Goal: Task Accomplishment & Management: Use online tool/utility

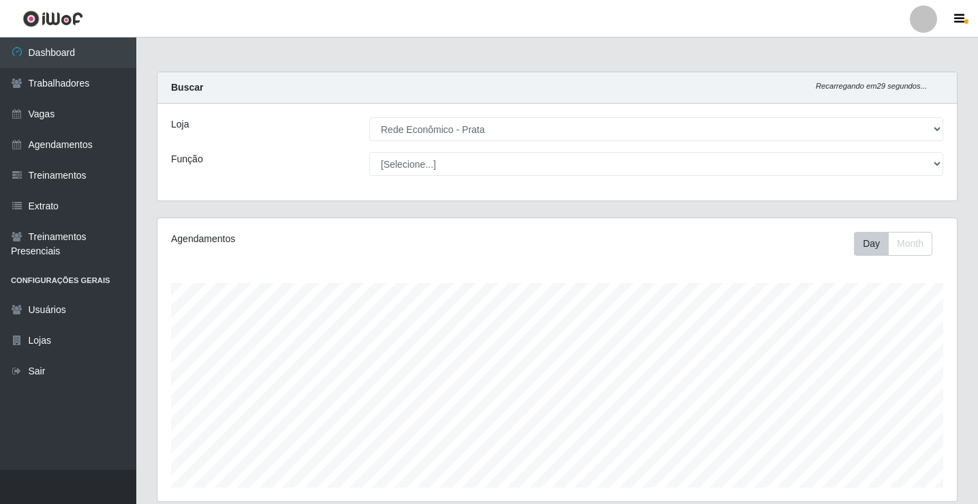
select select "192"
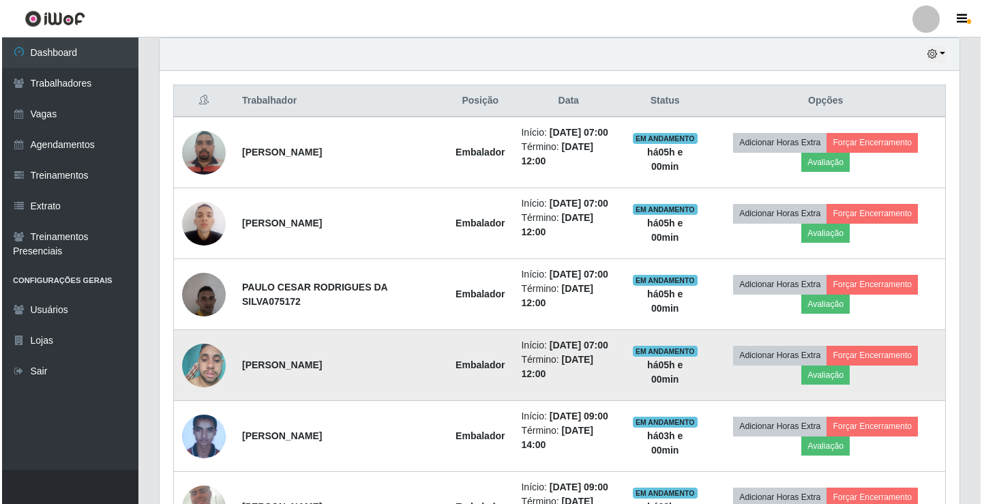
scroll to position [464, 0]
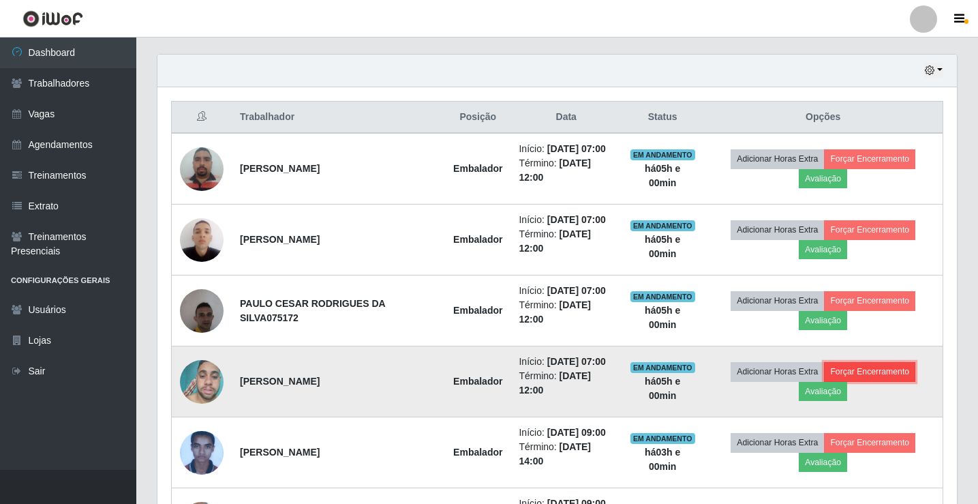
click at [868, 368] on button "Forçar Encerramento" at bounding box center [869, 371] width 91 height 19
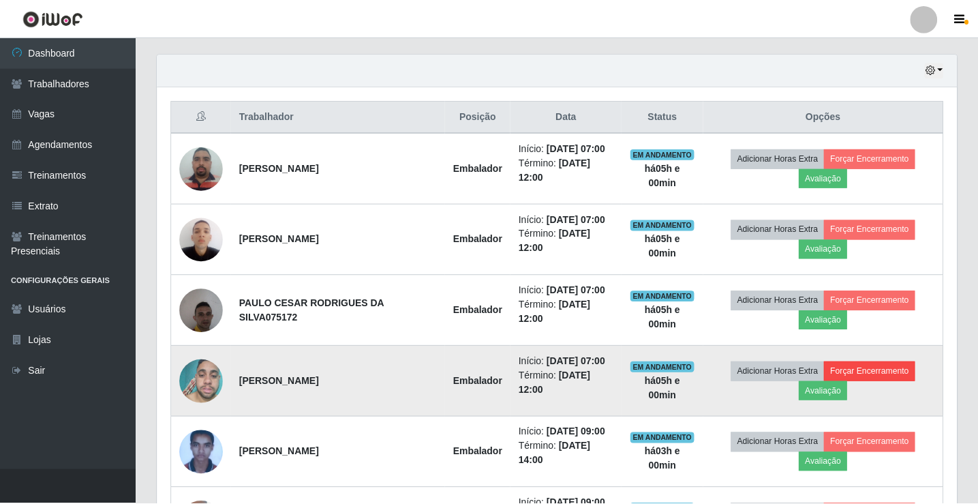
scroll to position [283, 793]
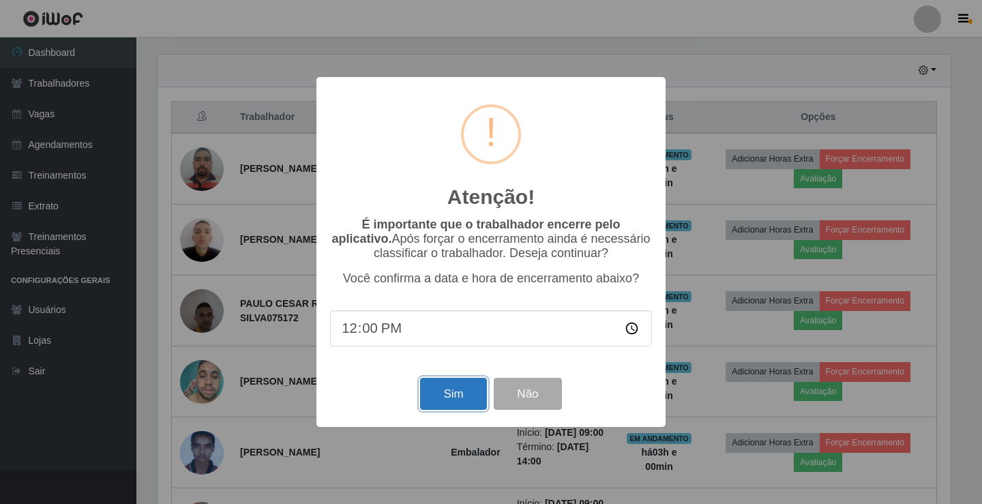
click at [464, 401] on button "Sim" at bounding box center [453, 394] width 66 height 32
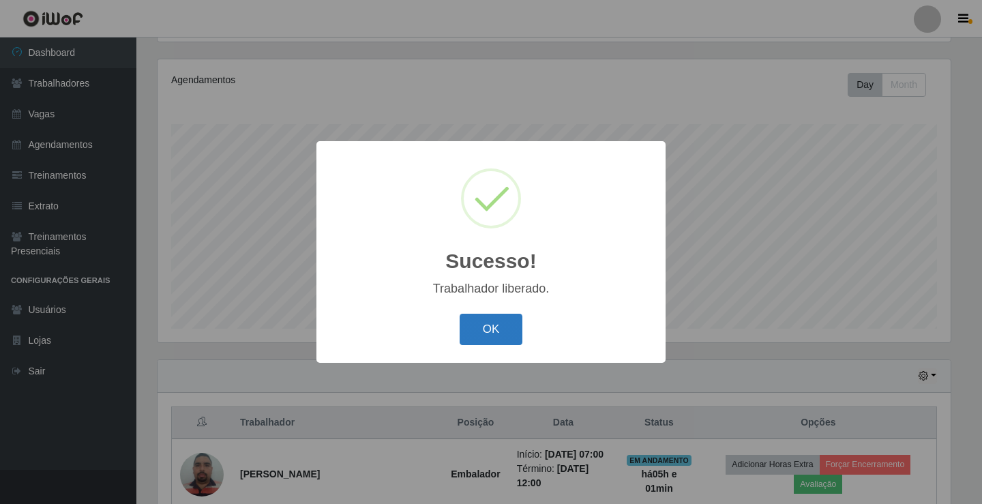
click at [499, 322] on button "OK" at bounding box center [490, 330] width 63 height 32
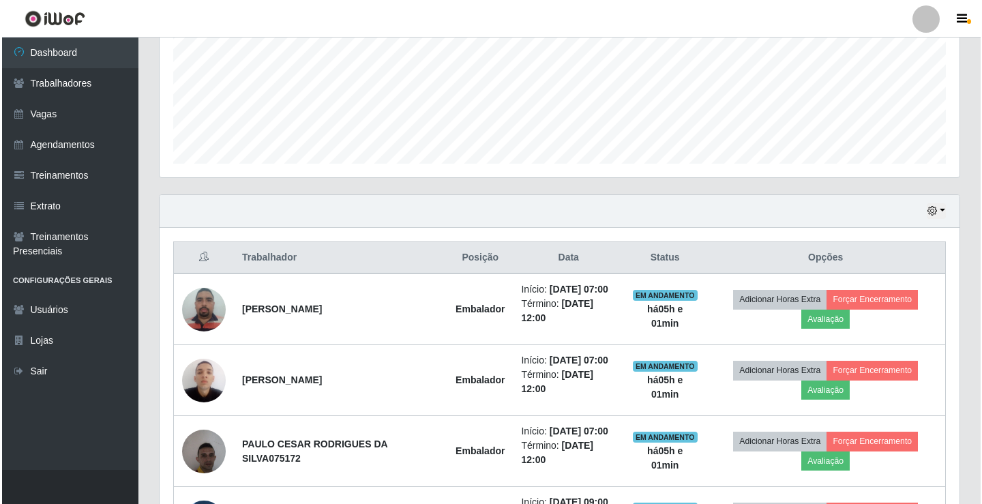
scroll to position [363, 0]
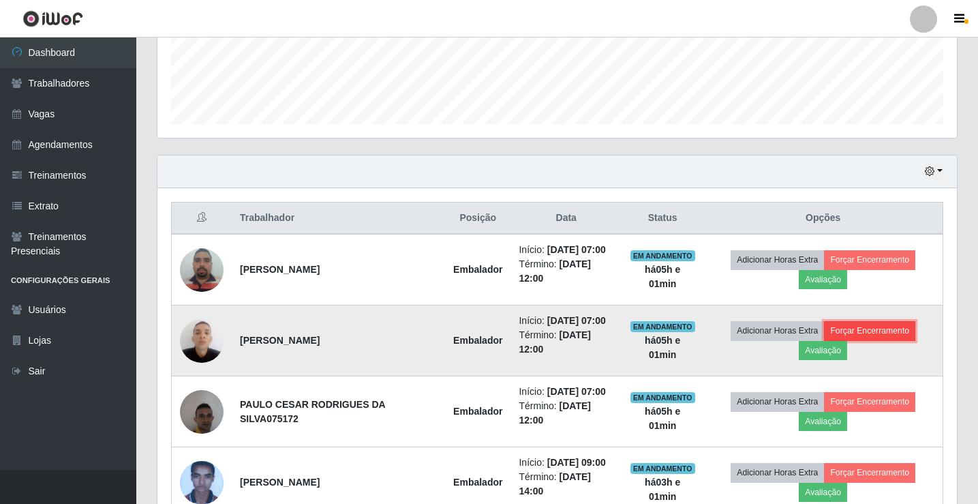
click at [889, 331] on button "Forçar Encerramento" at bounding box center [869, 330] width 91 height 19
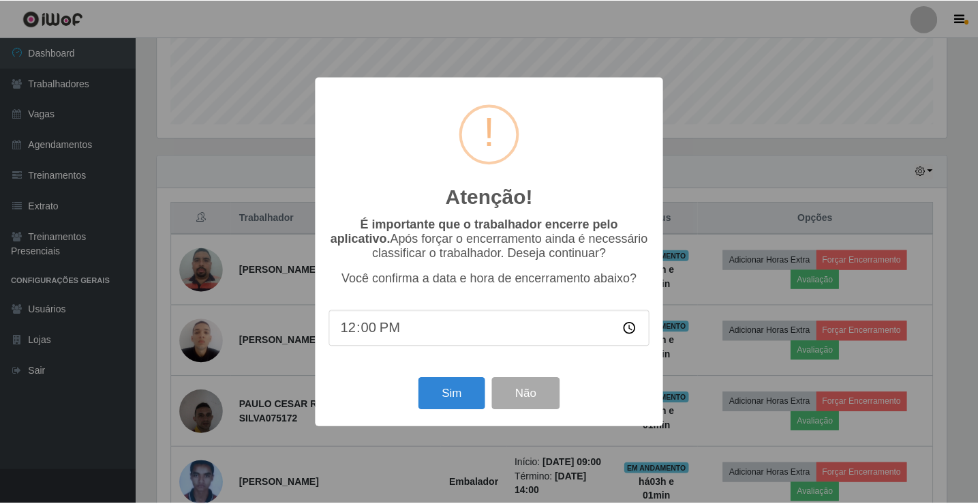
scroll to position [283, 793]
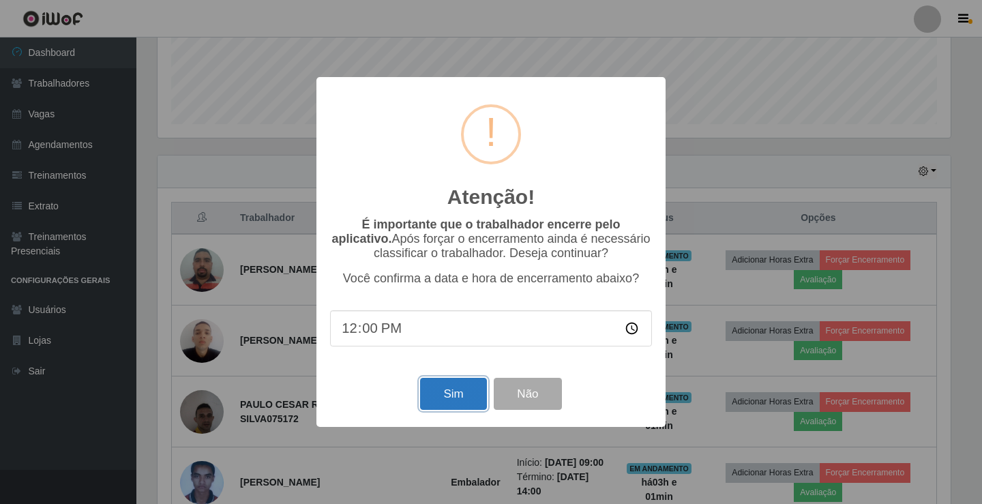
click at [469, 407] on button "Sim" at bounding box center [453, 394] width 66 height 32
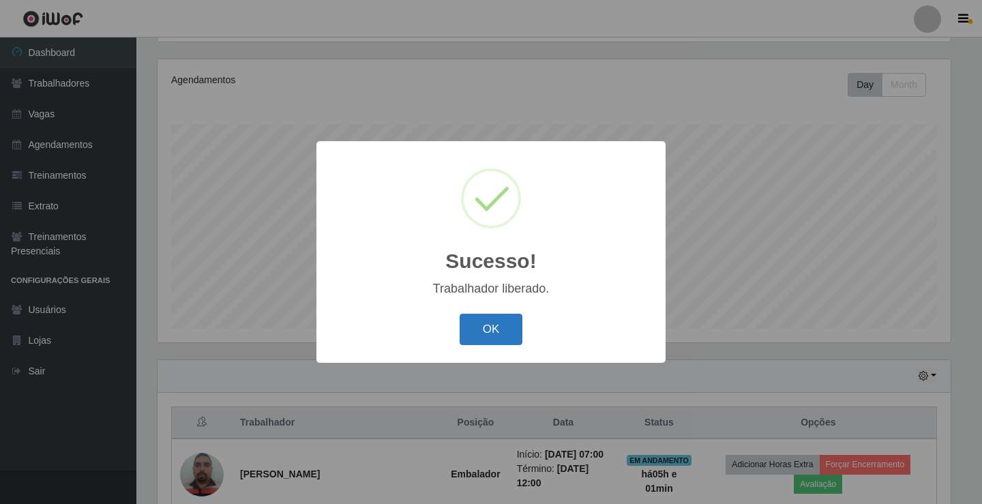
click at [487, 338] on button "OK" at bounding box center [490, 330] width 63 height 32
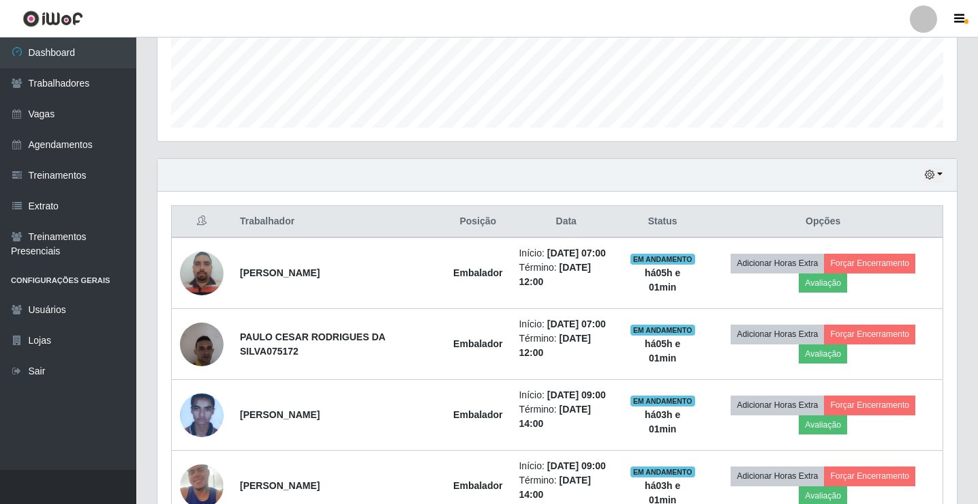
scroll to position [363, 0]
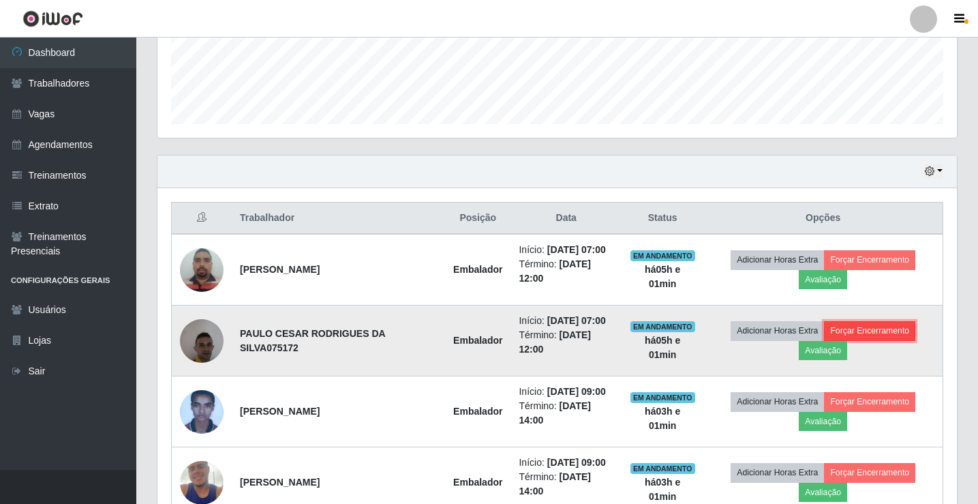
click at [885, 326] on button "Forçar Encerramento" at bounding box center [869, 330] width 91 height 19
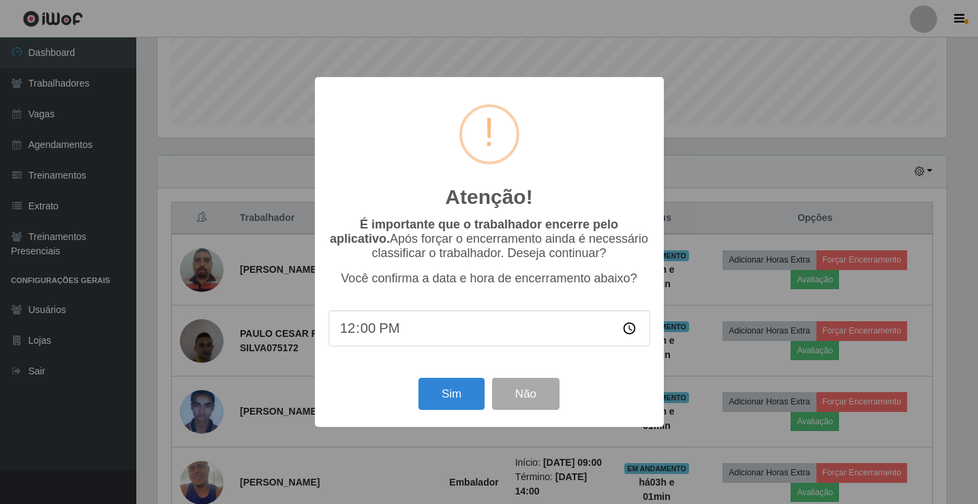
scroll to position [283, 793]
click at [457, 399] on button "Sim" at bounding box center [453, 394] width 66 height 32
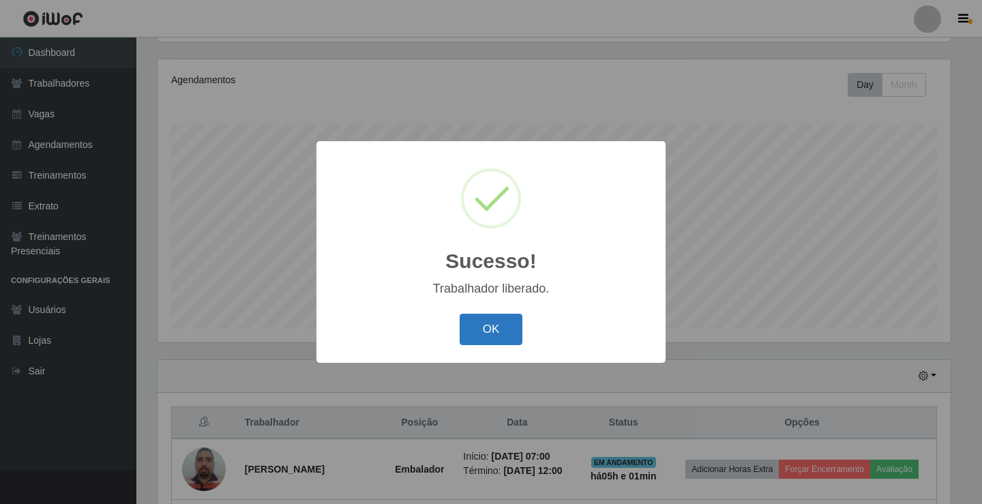
click at [487, 339] on button "OK" at bounding box center [490, 330] width 63 height 32
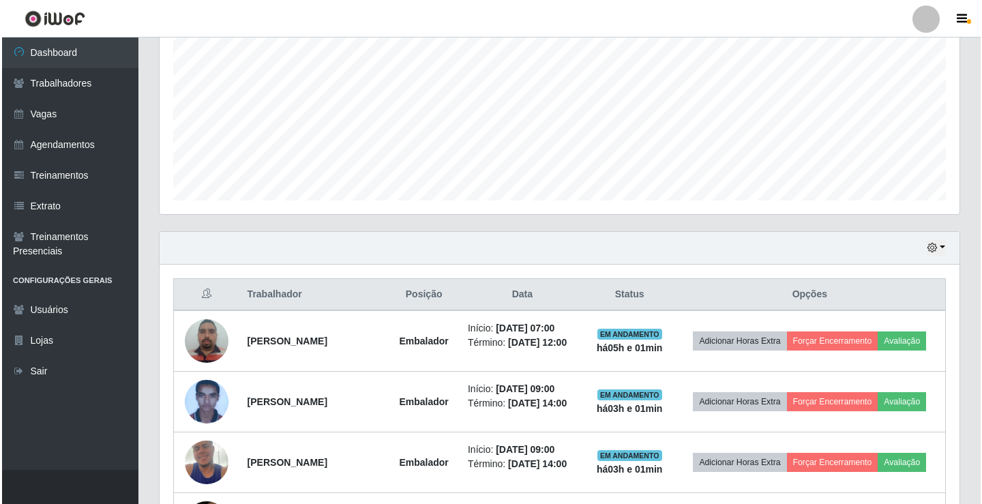
scroll to position [0, 0]
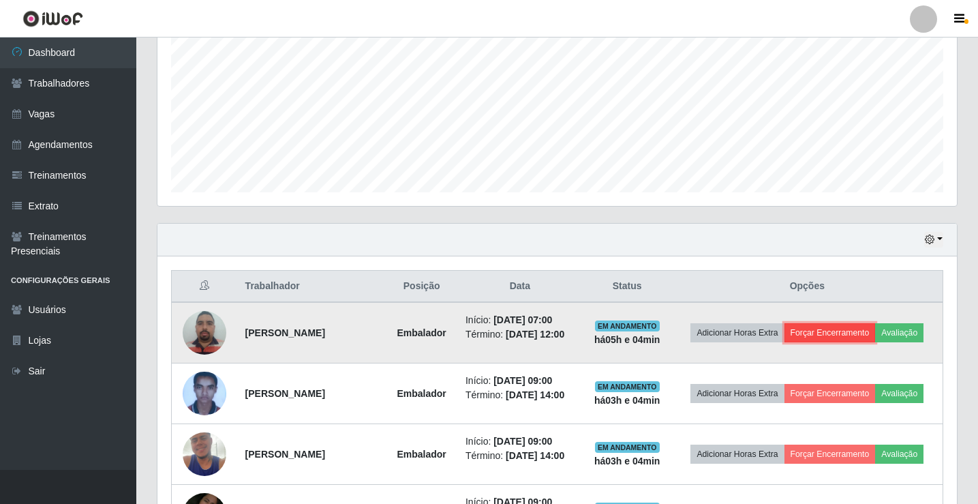
click at [861, 335] on button "Forçar Encerramento" at bounding box center [830, 332] width 91 height 19
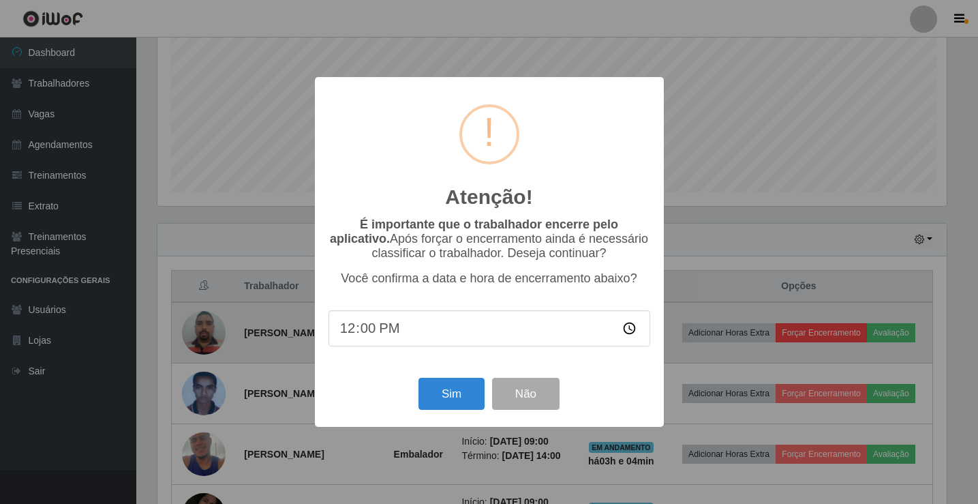
scroll to position [283, 793]
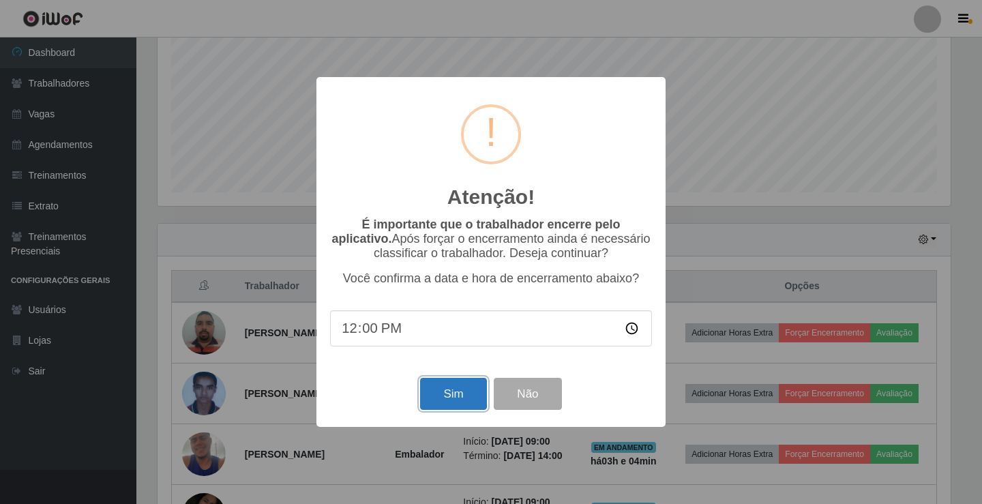
click at [449, 399] on button "Sim" at bounding box center [453, 394] width 66 height 32
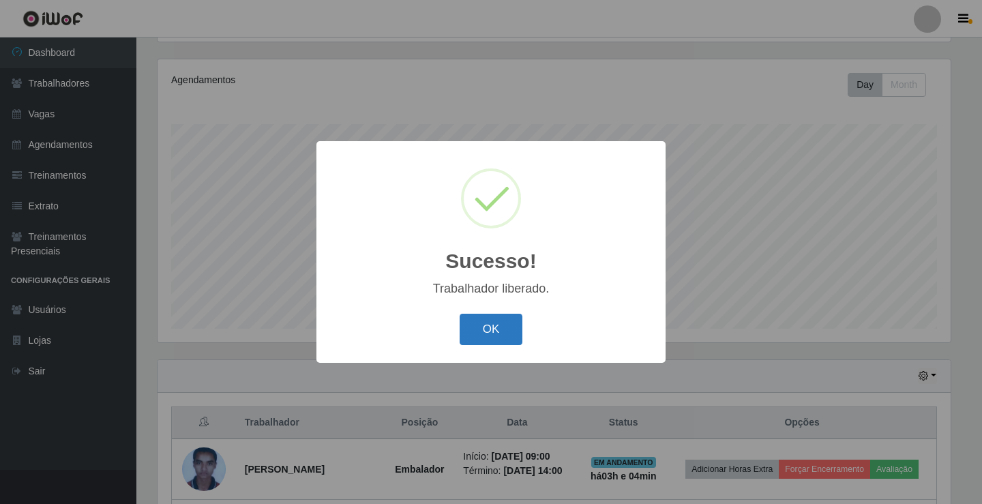
click at [470, 319] on button "OK" at bounding box center [490, 330] width 63 height 32
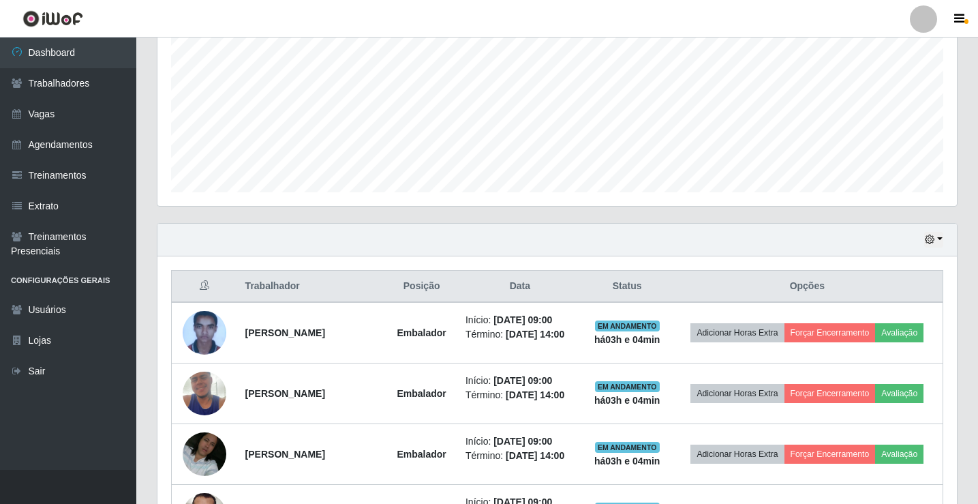
scroll to position [363, 0]
